Goal: Register for event/course

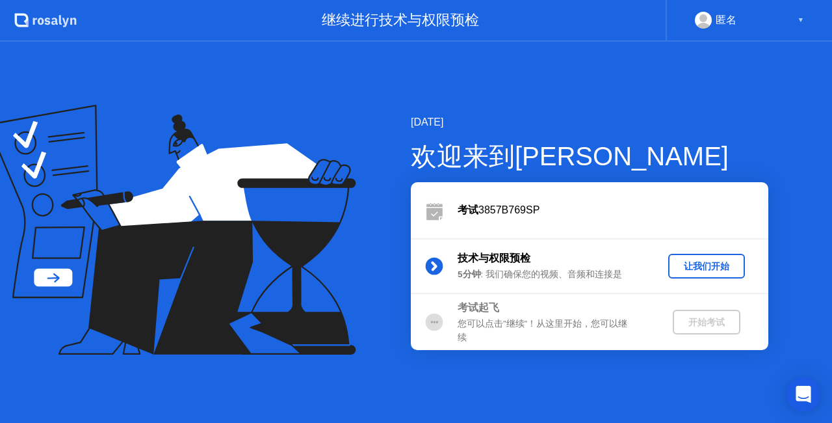
click at [814, 390] on div "Open Intercom Messenger" at bounding box center [804, 394] width 34 height 34
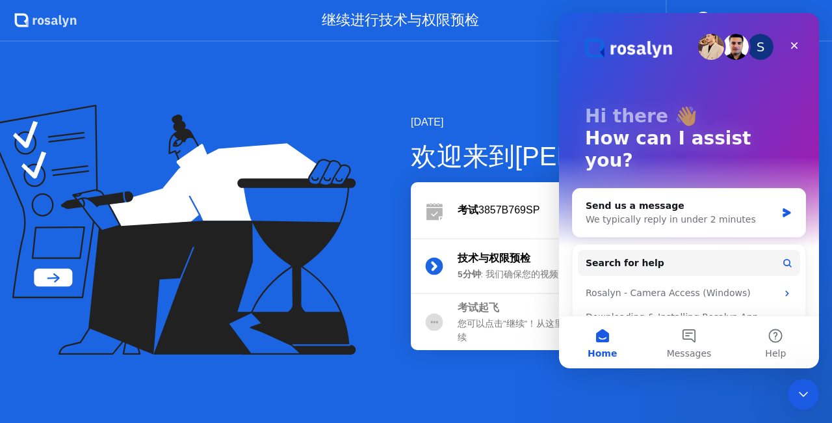
click at [528, 115] on div "[DATE]" at bounding box center [590, 122] width 358 height 16
click at [802, 49] on div "Close" at bounding box center [794, 45] width 23 height 23
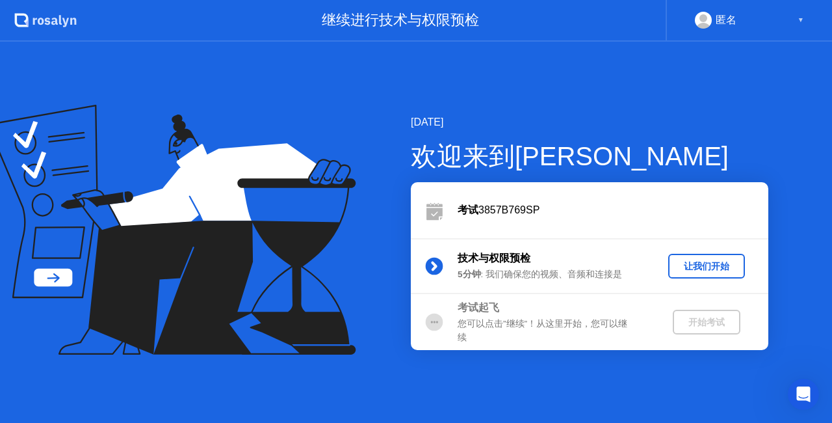
click at [722, 263] on div "让我们开始" at bounding box center [707, 266] width 66 height 12
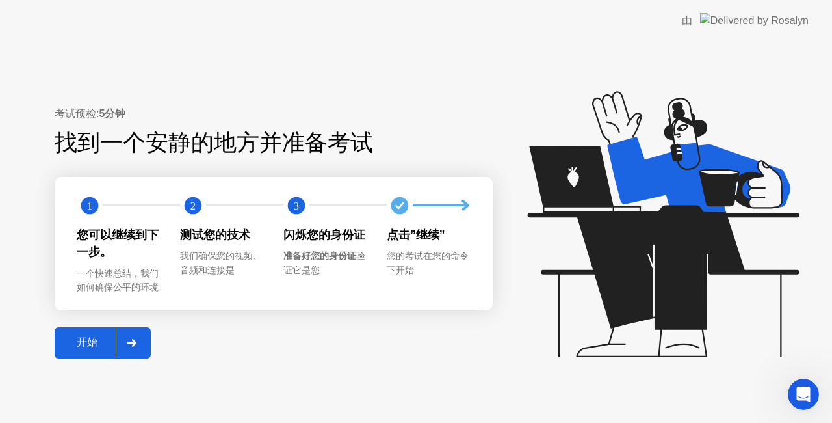
click at [94, 334] on button "开始" at bounding box center [103, 342] width 96 height 31
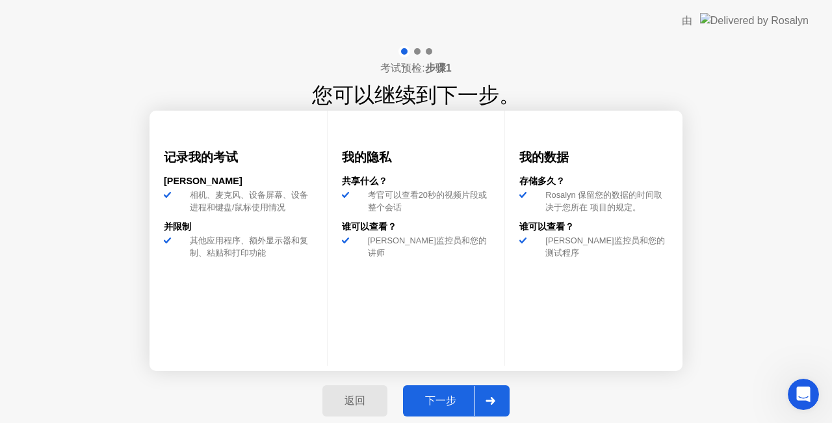
click at [446, 395] on div "下一步" at bounding box center [441, 401] width 68 height 14
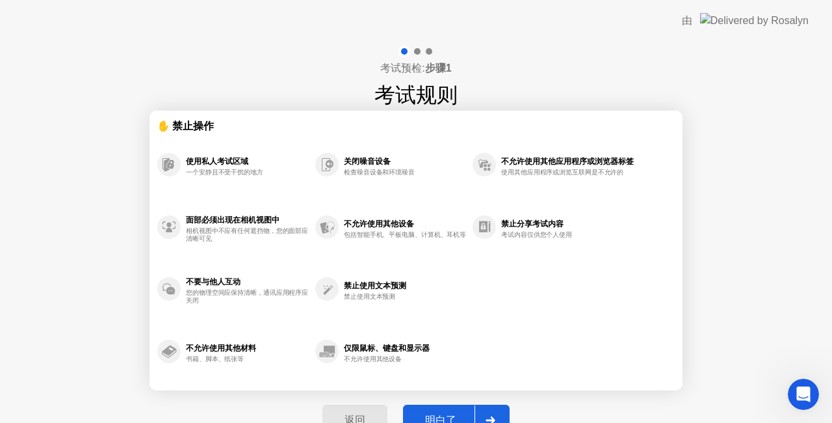
click at [434, 407] on button "明白了" at bounding box center [456, 419] width 107 height 31
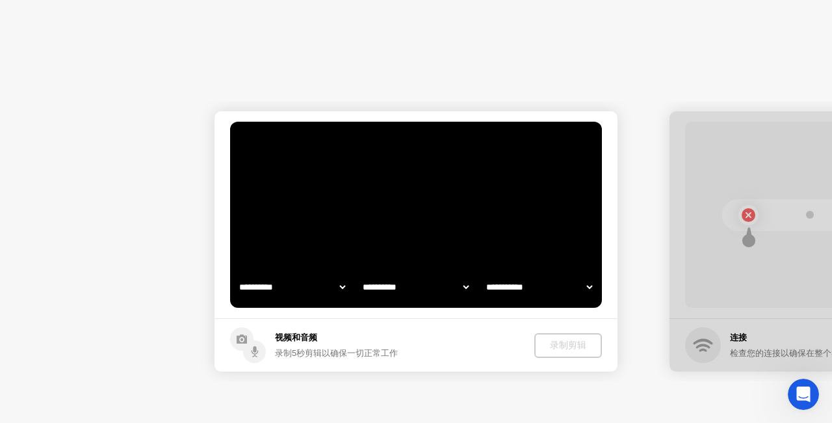
select select "**********"
select select "*******"
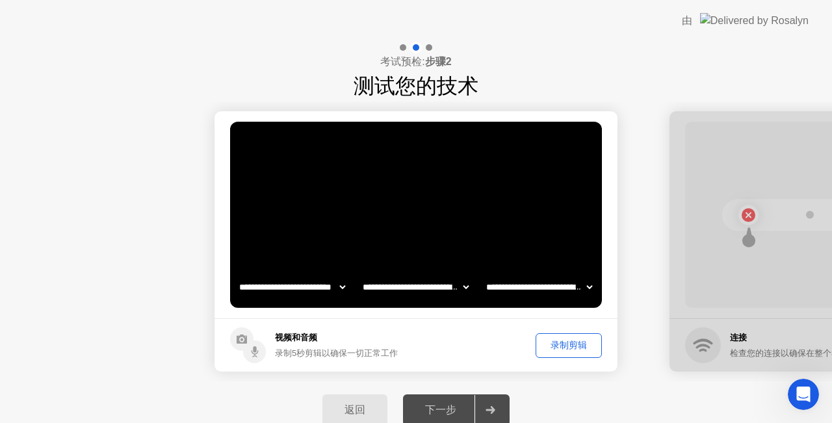
click at [579, 341] on div "录制剪辑" at bounding box center [568, 345] width 57 height 12
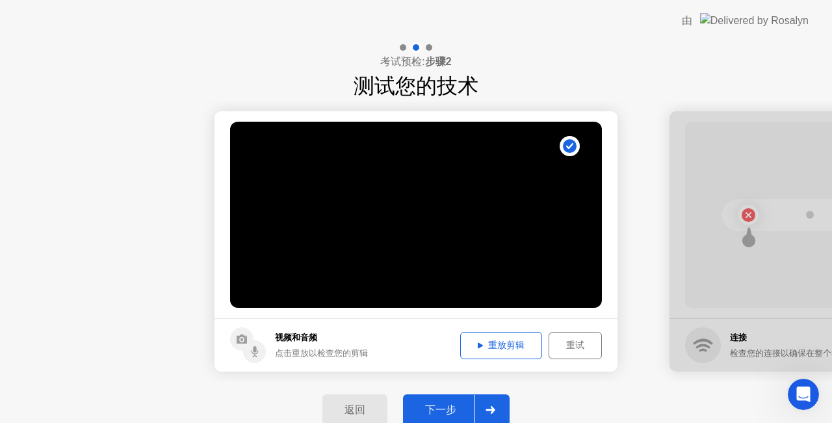
click at [433, 407] on div "下一步" at bounding box center [441, 410] width 68 height 14
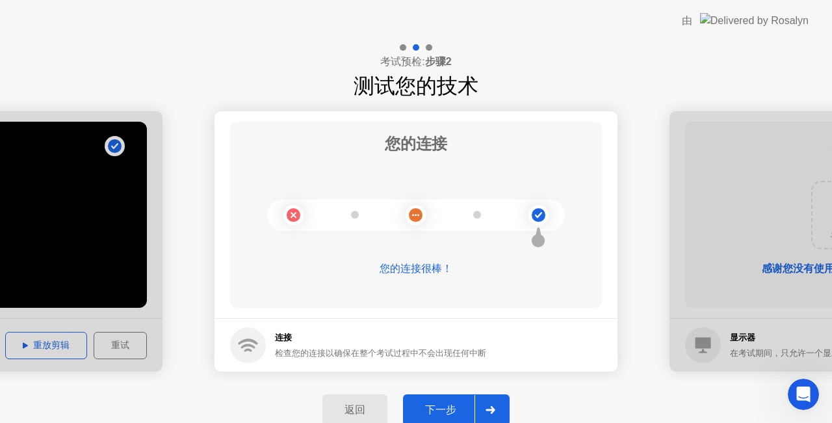
click at [449, 397] on button "下一步" at bounding box center [456, 409] width 107 height 31
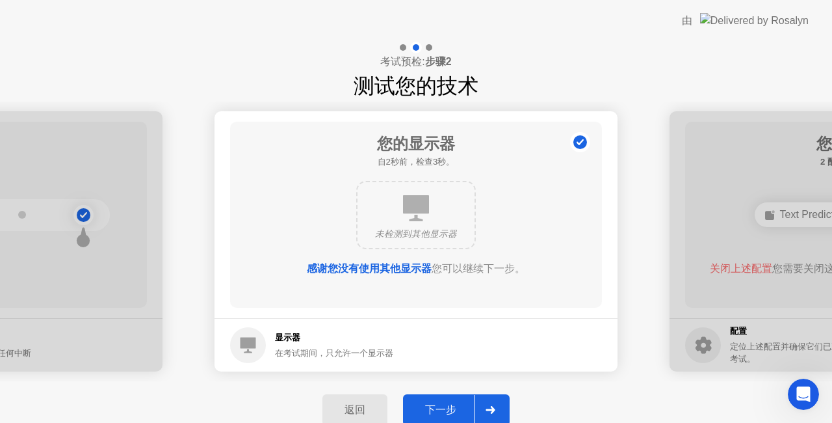
click at [447, 406] on div "下一步" at bounding box center [441, 410] width 68 height 14
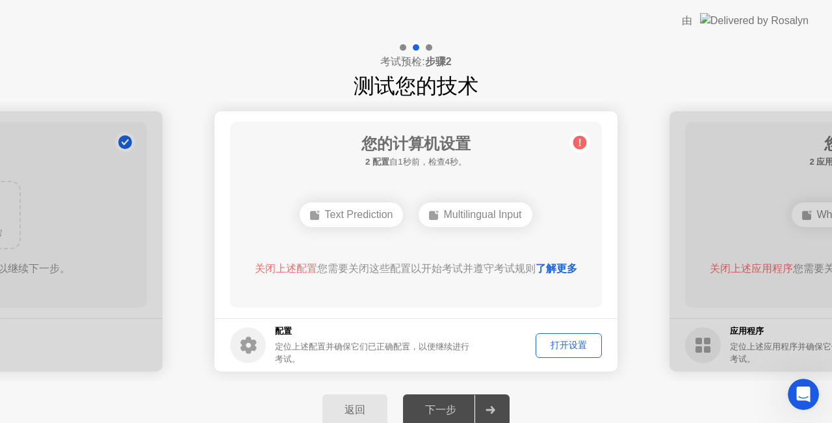
click at [581, 347] on div "打开设置" at bounding box center [568, 345] width 57 height 12
click at [488, 214] on div "Multilingual Input" at bounding box center [475, 214] width 113 height 25
click at [575, 146] on circle at bounding box center [581, 143] width 14 height 14
click at [562, 267] on link "了解更多" at bounding box center [557, 268] width 42 height 11
click at [555, 344] on div "打开设置" at bounding box center [568, 345] width 57 height 12
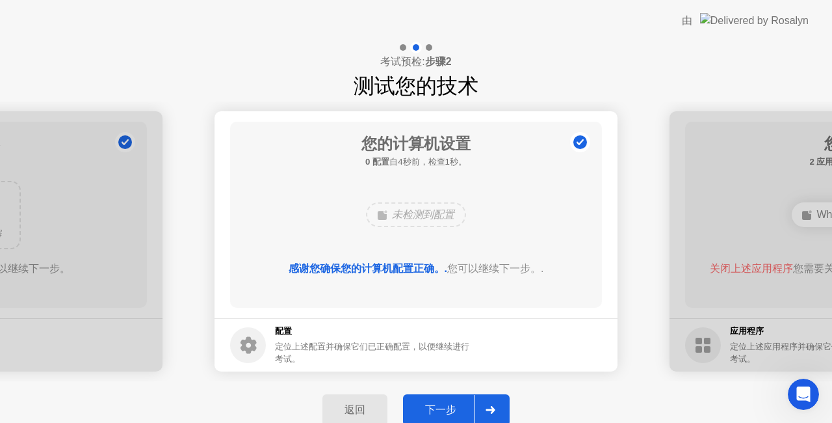
click at [450, 410] on div "下一步" at bounding box center [441, 410] width 68 height 14
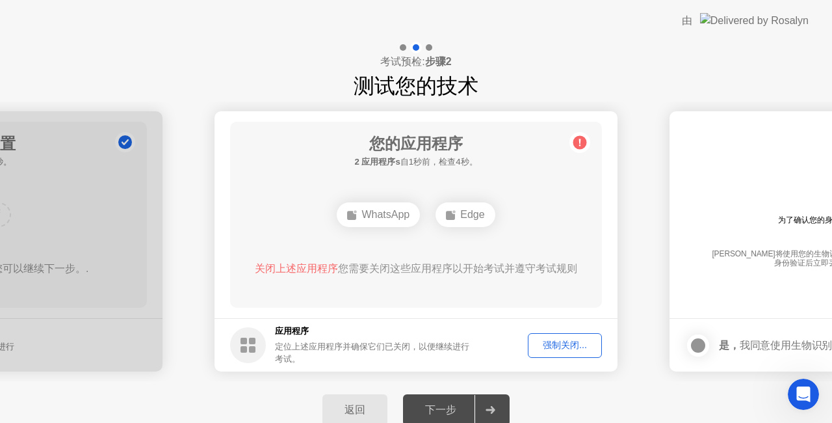
click at [572, 345] on div "强制关闭..." at bounding box center [565, 345] width 65 height 12
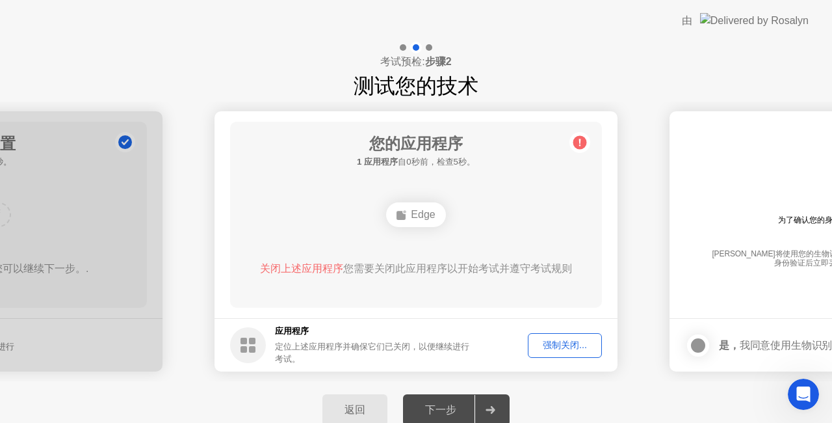
click at [538, 341] on div "强制关闭..." at bounding box center [565, 345] width 65 height 12
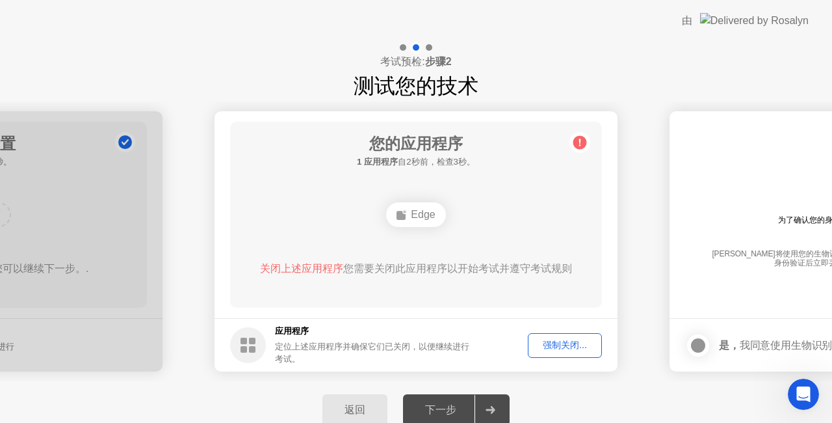
click at [549, 339] on div "强制关闭..." at bounding box center [565, 345] width 65 height 12
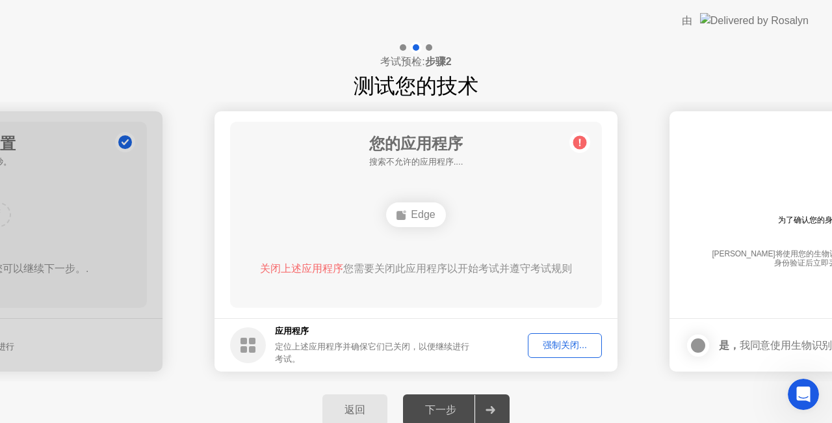
click at [555, 342] on div "强制关闭..." at bounding box center [565, 345] width 65 height 12
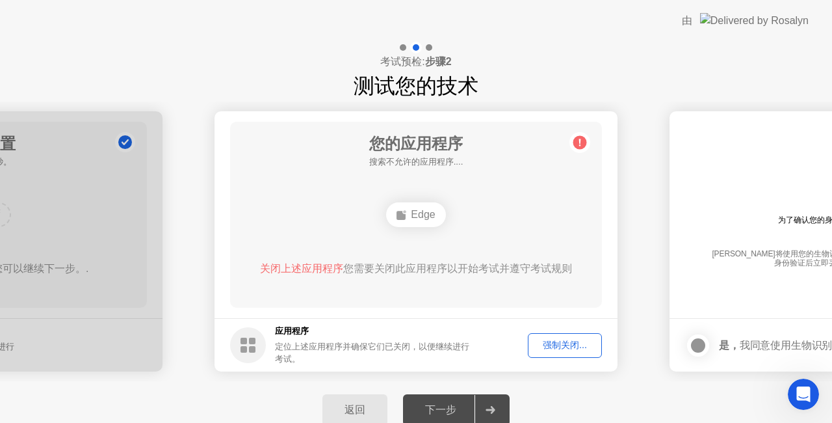
click at [551, 349] on div "强制关闭..." at bounding box center [565, 345] width 65 height 12
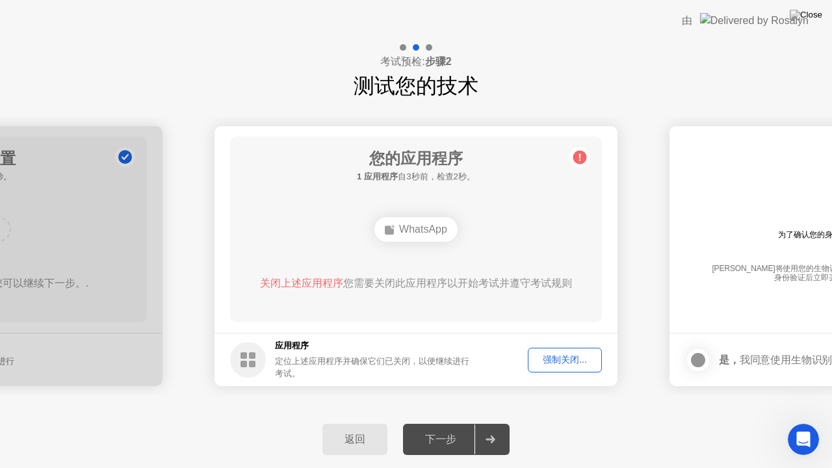
click at [563, 365] on div "强制关闭..." at bounding box center [565, 360] width 65 height 12
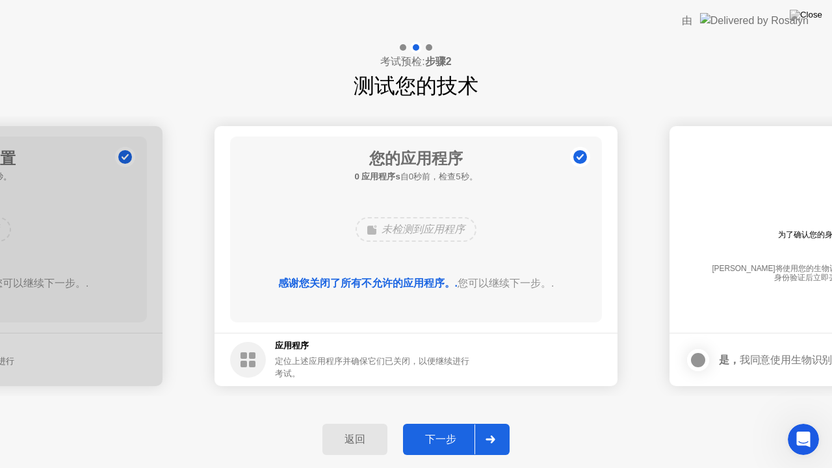
click at [430, 422] on div "下一步" at bounding box center [441, 440] width 68 height 14
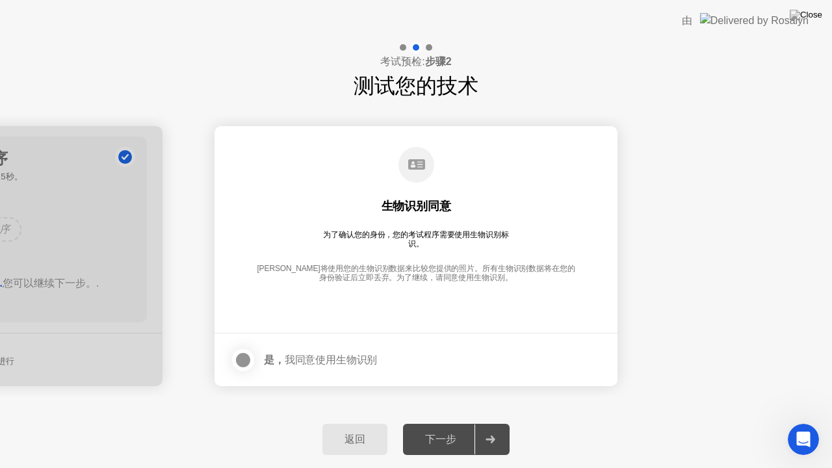
click at [832, 97] on div "考试预检: 步骤2 测试您的技术" at bounding box center [416, 72] width 832 height 60
click at [832, 107] on div "**********" at bounding box center [416, 256] width 832 height 310
click at [727, 422] on div "返回 下一步" at bounding box center [416, 439] width 832 height 57
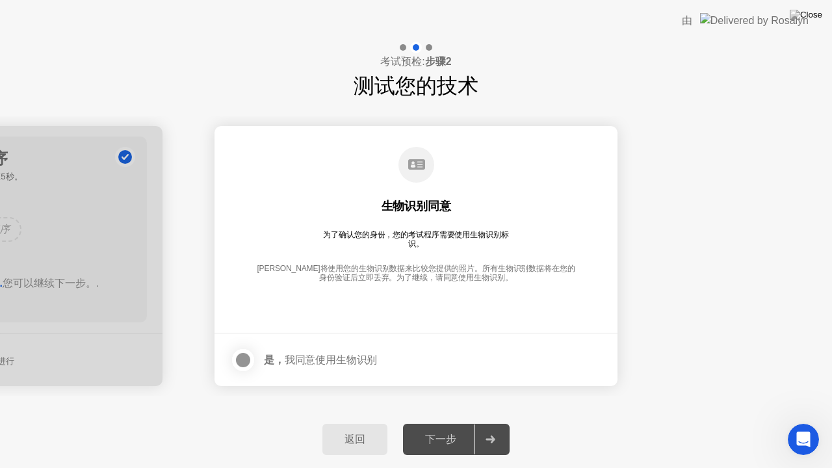
click at [247, 361] on div at bounding box center [243, 360] width 16 height 16
click at [433, 422] on button "下一步" at bounding box center [456, 439] width 107 height 31
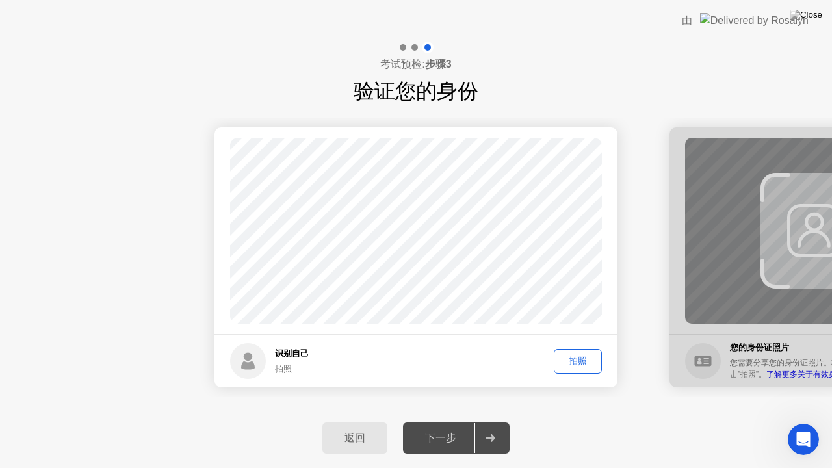
click at [580, 356] on div "拍照" at bounding box center [578, 361] width 39 height 12
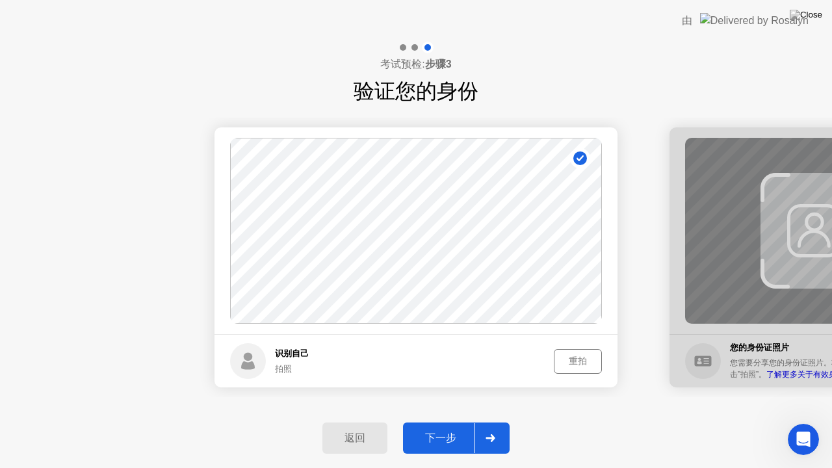
click at [432, 422] on div "下一步" at bounding box center [441, 439] width 68 height 14
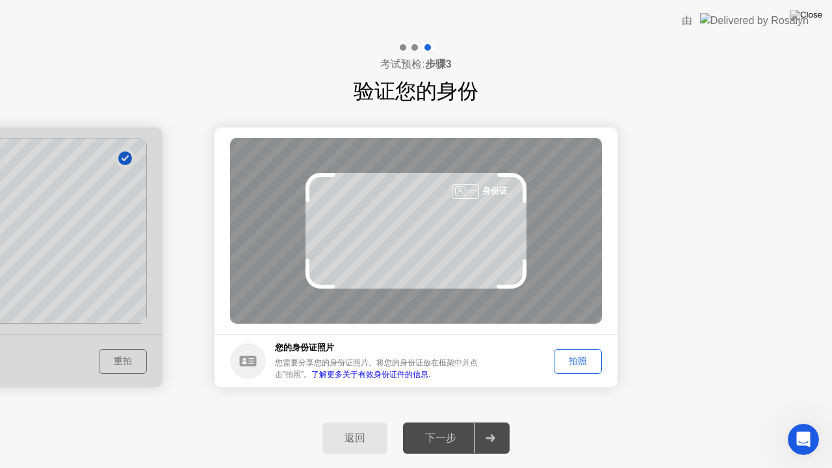
click at [585, 356] on div "拍照" at bounding box center [578, 361] width 39 height 12
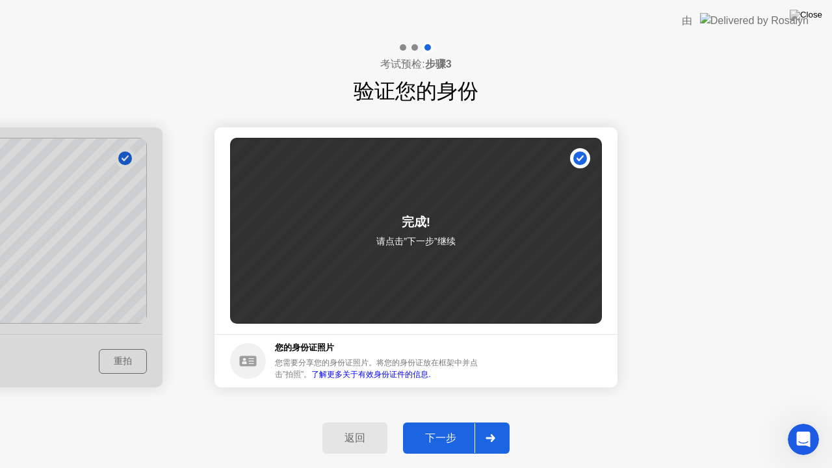
click at [445, 422] on div "下一步" at bounding box center [441, 439] width 68 height 14
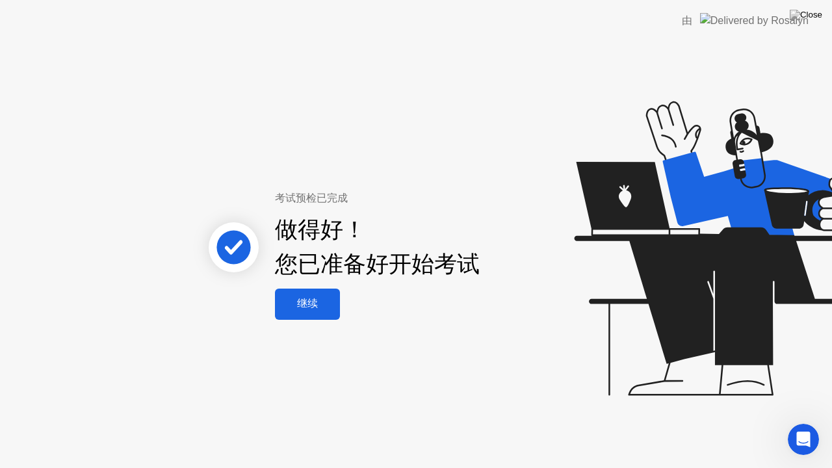
click at [300, 297] on div "继续" at bounding box center [307, 304] width 57 height 14
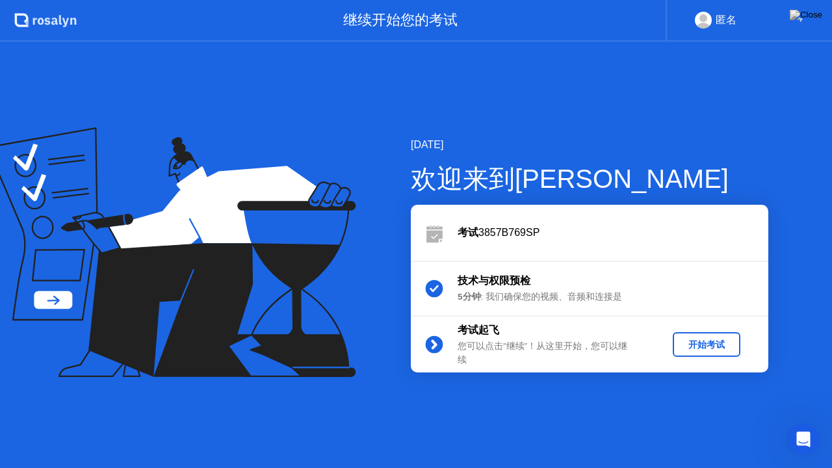
click at [700, 339] on div "开始考试" at bounding box center [706, 345] width 57 height 12
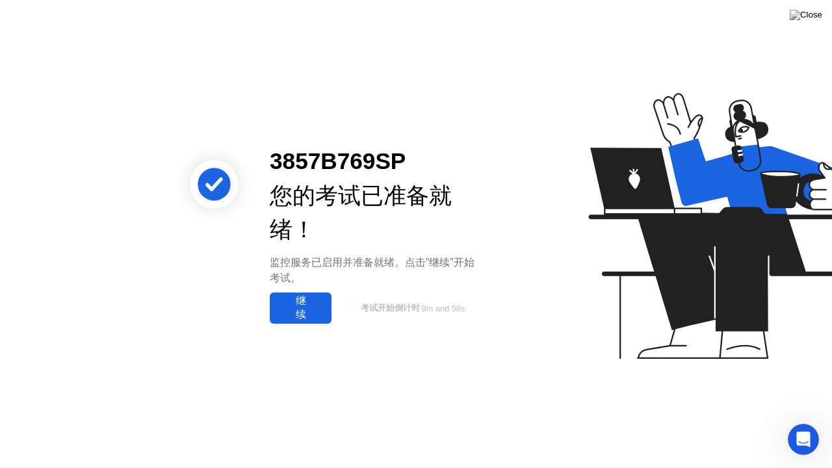
click at [297, 310] on div "继续" at bounding box center [301, 308] width 54 height 27
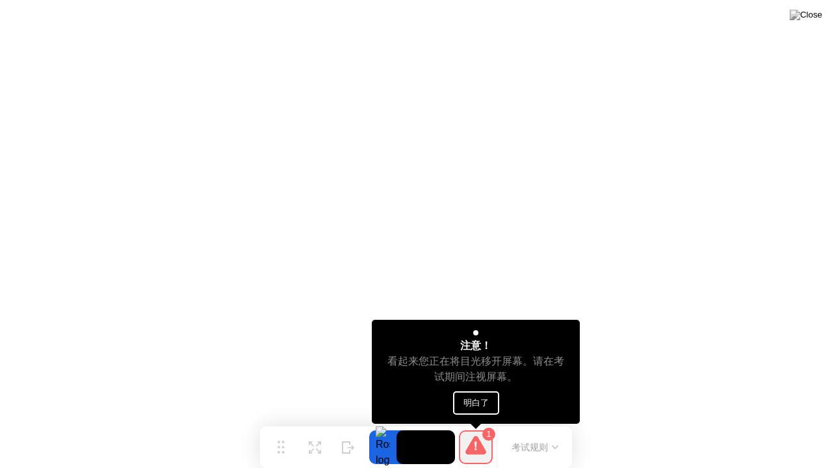
click at [490, 404] on button "明白了" at bounding box center [476, 402] width 46 height 23
